Goal: Information Seeking & Learning: Find specific fact

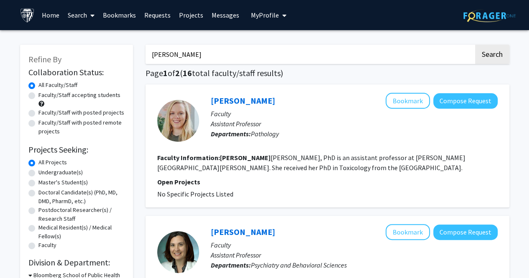
click at [122, 10] on link "Bookmarks" at bounding box center [119, 14] width 41 height 29
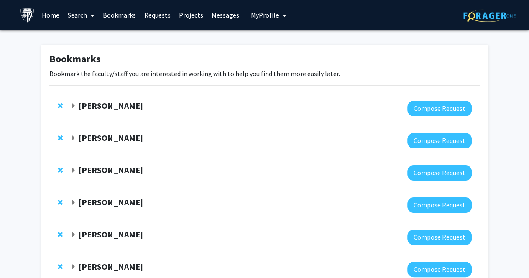
click at [47, 17] on link "Home" at bounding box center [51, 14] width 26 height 29
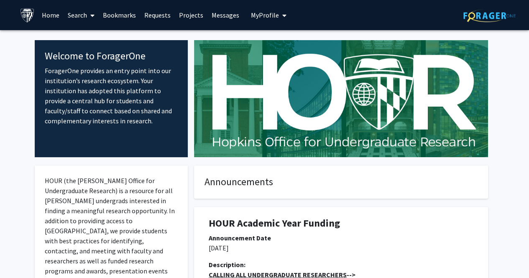
click at [122, 18] on link "Bookmarks" at bounding box center [119, 14] width 41 height 29
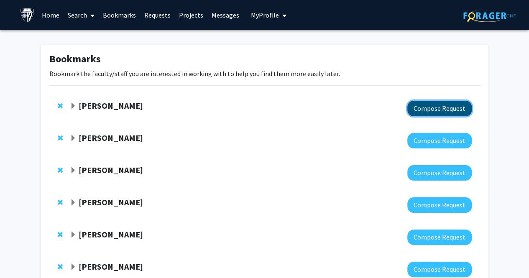
click at [427, 102] on button "Compose Request" at bounding box center [439, 108] width 64 height 15
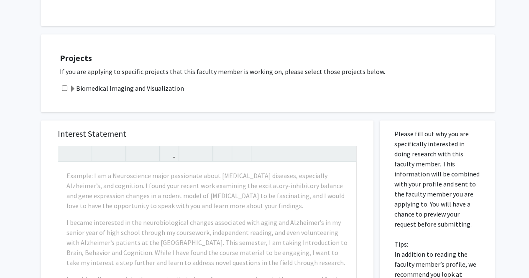
scroll to position [211, 0]
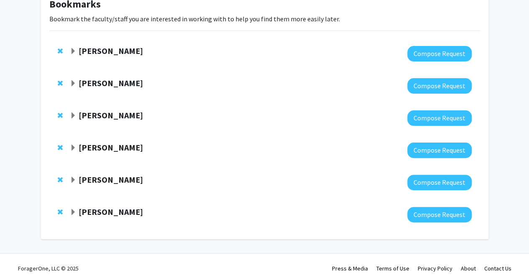
scroll to position [55, 0]
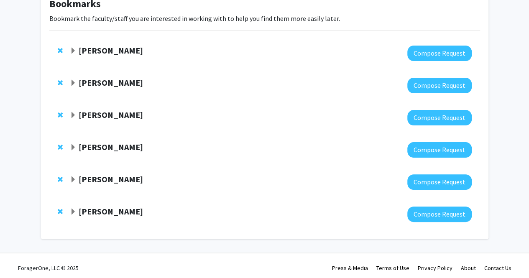
click at [74, 179] on span "Expand Robert Stevens Bookmark" at bounding box center [73, 179] width 7 height 7
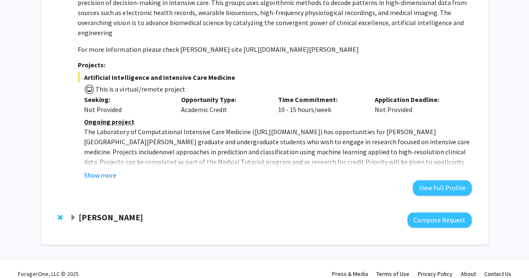
scroll to position [348, 0]
click at [106, 170] on button "Show more" at bounding box center [100, 175] width 32 height 10
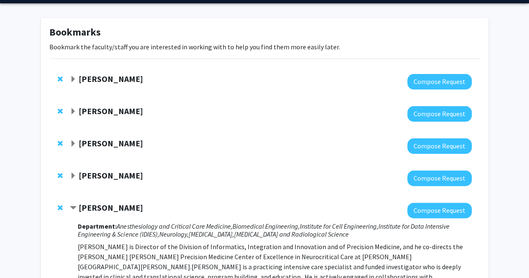
scroll to position [0, 0]
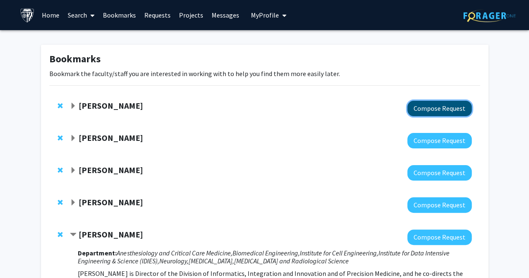
click at [446, 102] on button "Compose Request" at bounding box center [439, 108] width 64 height 15
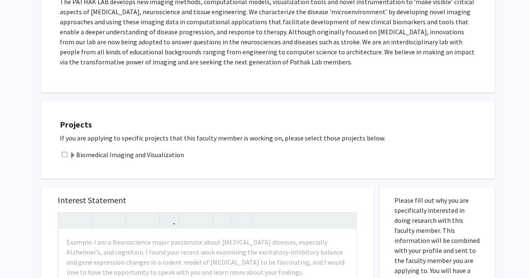
scroll to position [185, 0]
click at [98, 160] on div "Projects If you are applying to specific projects that this faculty member is w…" at bounding box center [272, 140] width 443 height 57
drag, startPoint x: 64, startPoint y: 154, endPoint x: 70, endPoint y: 155, distance: 6.0
click at [70, 155] on div "Biomedical Imaging and Visualization" at bounding box center [273, 155] width 426 height 10
click at [70, 155] on span at bounding box center [72, 156] width 7 height 7
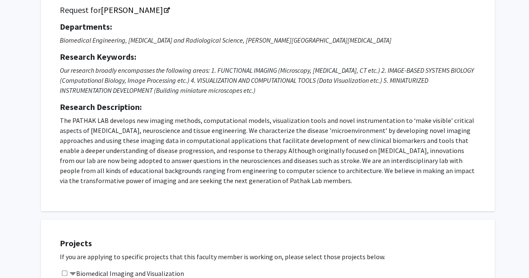
scroll to position [0, 0]
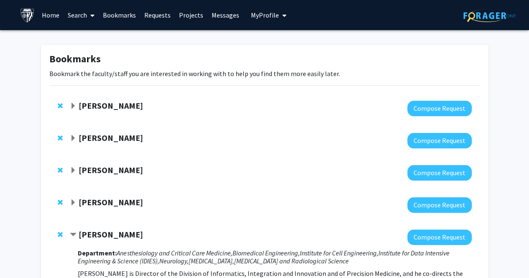
click at [83, 15] on link "Search" at bounding box center [81, 14] width 35 height 29
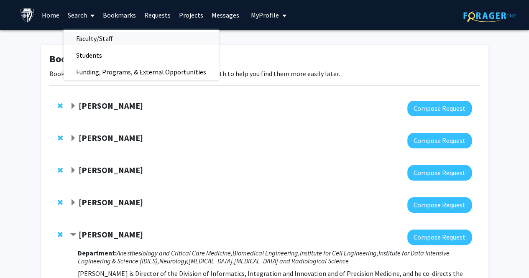
click at [94, 41] on span "Faculty/Staff" at bounding box center [94, 38] width 61 height 17
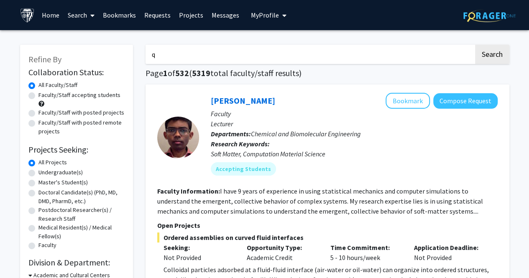
click at [202, 61] on input "q" at bounding box center [309, 54] width 328 height 19
type input "q"
type input "[PERSON_NAME]"
click at [491, 56] on button "Search" at bounding box center [492, 54] width 34 height 19
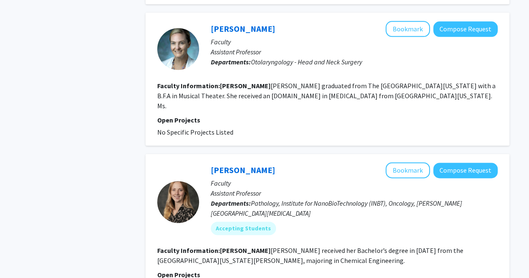
scroll to position [537, 0]
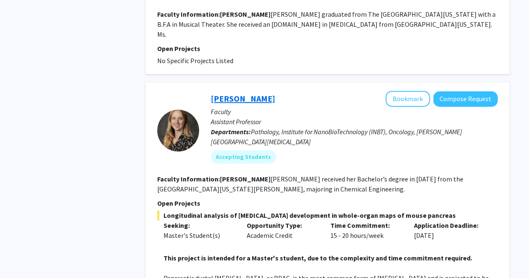
click at [256, 93] on link "[PERSON_NAME]" at bounding box center [243, 98] width 64 height 10
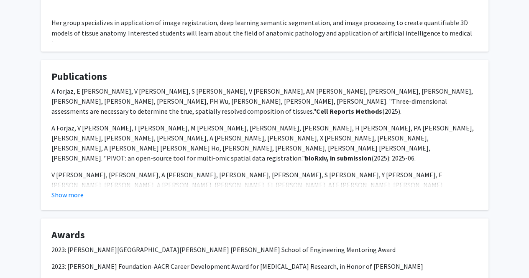
scroll to position [761, 0]
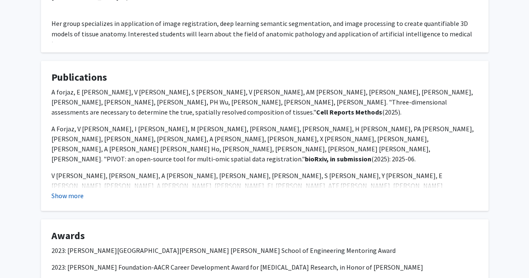
click at [59, 190] on button "Show more" at bounding box center [67, 195] width 32 height 10
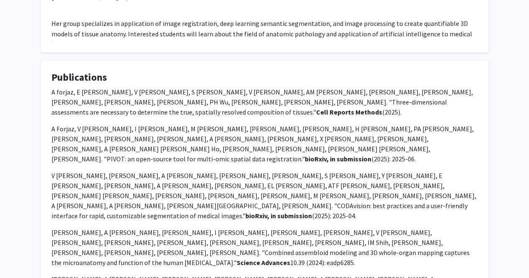
click at [71, 123] on p "A Forjaz, V Matos-Romero, I Reucroft, M Eminier, D Kramer, D Higuera, H Mojdega…" at bounding box center [264, 143] width 426 height 40
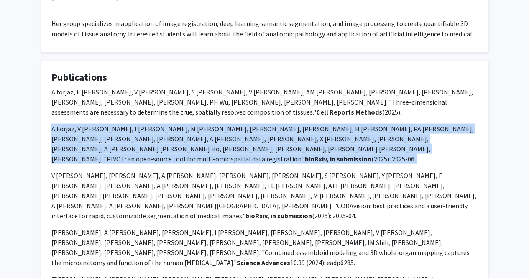
click at [71, 123] on p "A Forjaz, V Matos-Romero, I Reucroft, M Eminier, D Kramer, D Higuera, H Mojdega…" at bounding box center [264, 143] width 426 height 40
copy p "A Forjaz, V Matos-Romero, I Reucroft, M Eminier, D Kramer, D Higuera, H Mojdega…"
click at [71, 123] on p "A Forjaz, V Matos-Romero, I Reucroft, M Eminier, D Kramer, D Higuera, H Mojdega…" at bounding box center [264, 143] width 426 height 40
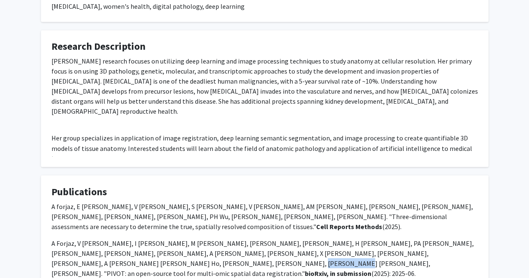
scroll to position [646, 0]
click at [339, 201] on p "A forjaz, E Vaz, V Matos-Romero, S Joshi, V Queiroga, AM Braxton, AC Jiang, K F…" at bounding box center [264, 216] width 426 height 30
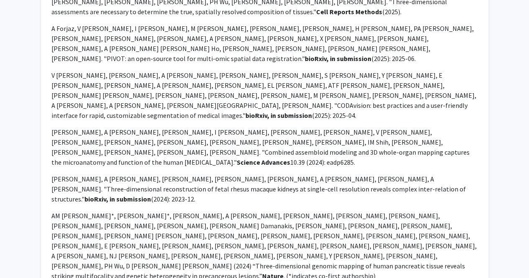
scroll to position [861, 0]
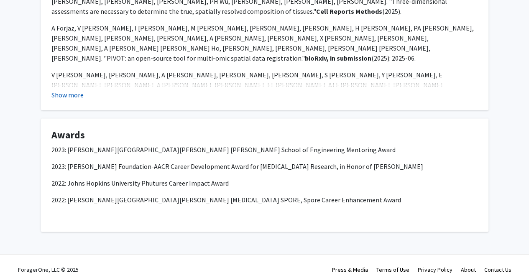
scroll to position [840, 0]
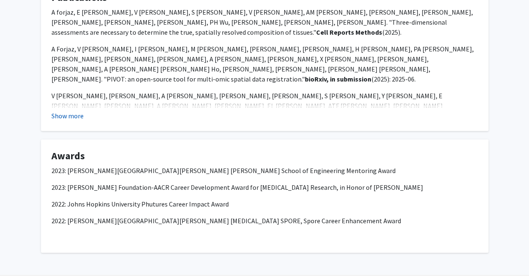
click at [66, 111] on button "Show more" at bounding box center [67, 116] width 32 height 10
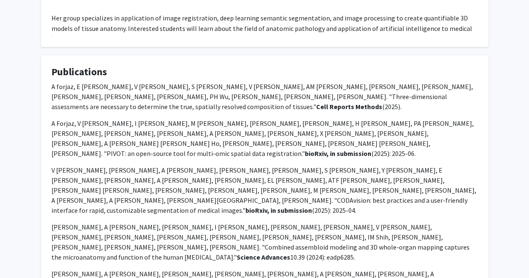
scroll to position [766, 0]
